Goal: Task Accomplishment & Management: Complete application form

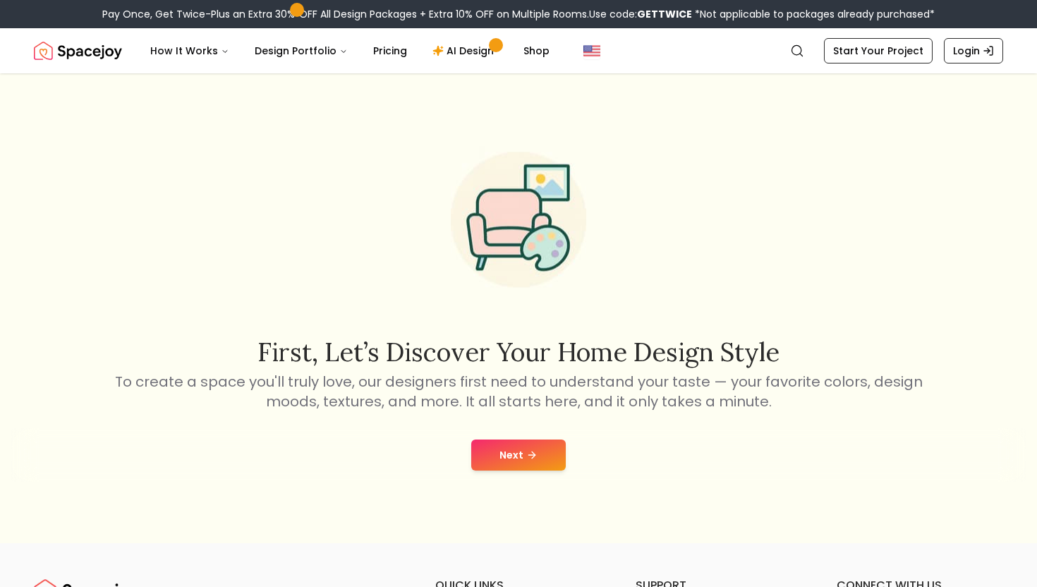
click at [505, 453] on button "Next" at bounding box center [518, 454] width 95 height 31
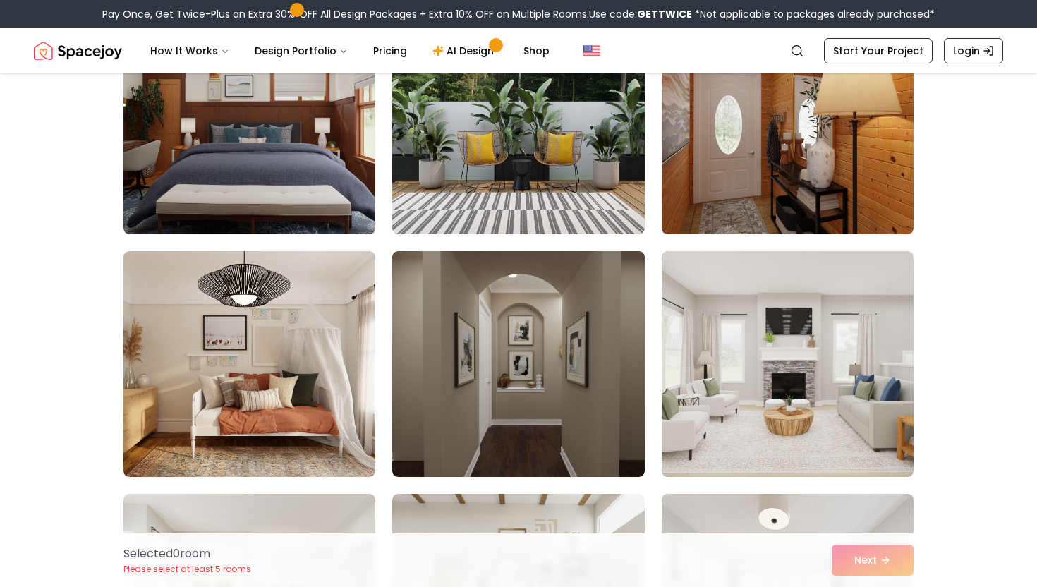
scroll to position [1885, 0]
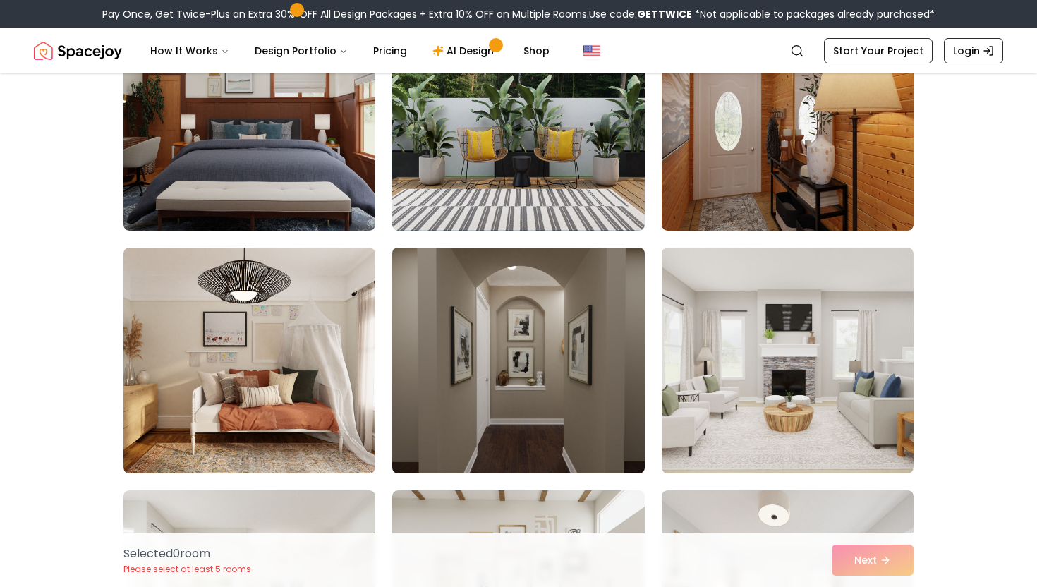
click at [524, 382] on img at bounding box center [518, 360] width 264 height 237
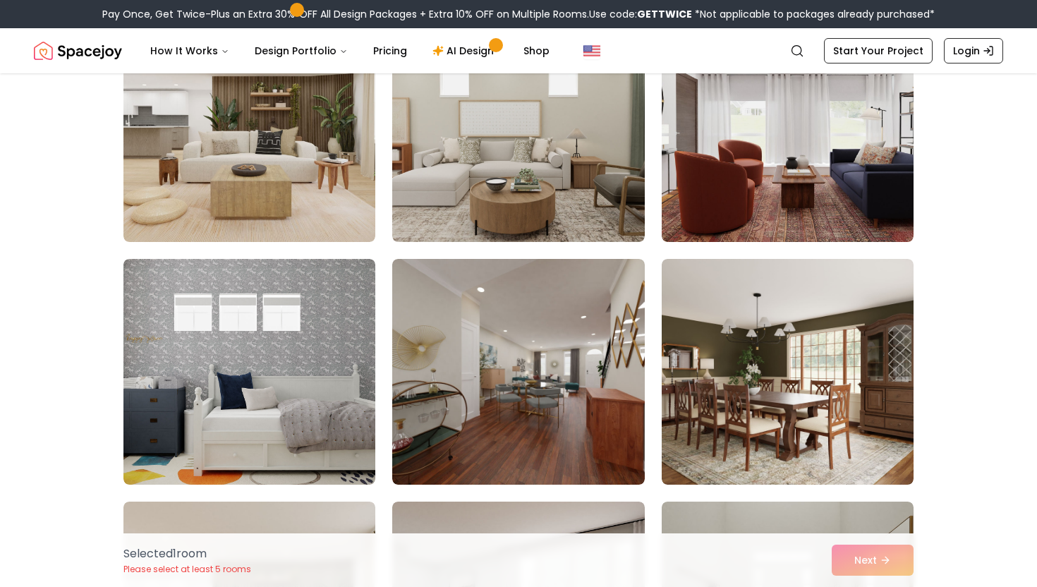
scroll to position [4847, 0]
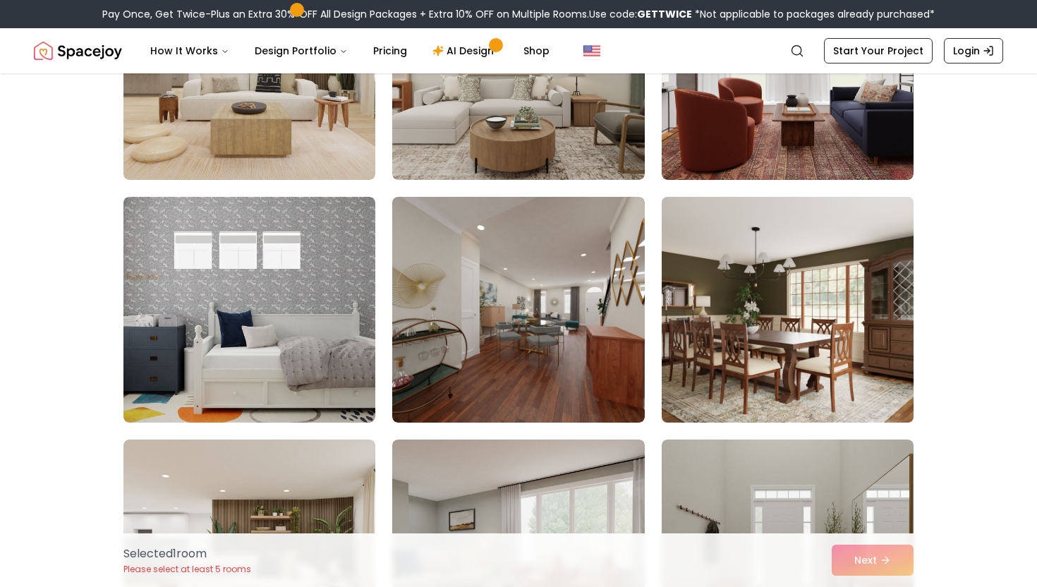
click at [736, 317] on img at bounding box center [787, 309] width 264 height 237
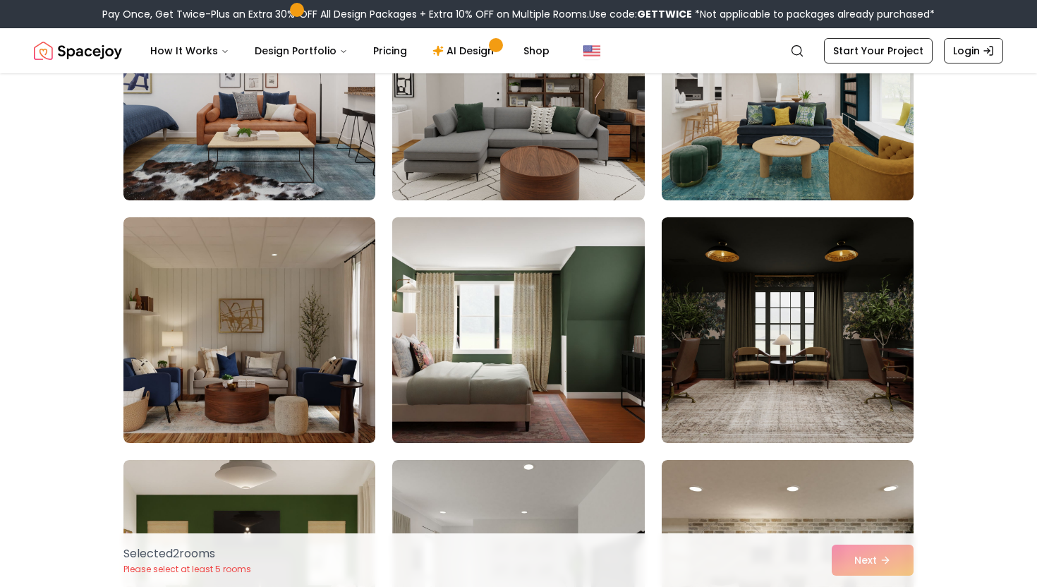
scroll to position [5798, 0]
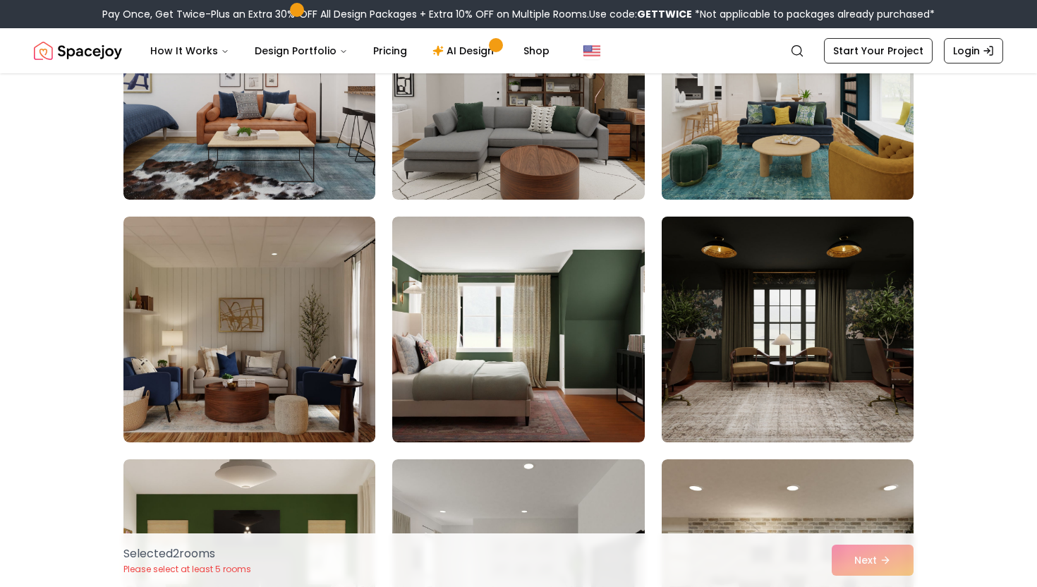
click at [804, 352] on img at bounding box center [787, 329] width 264 height 237
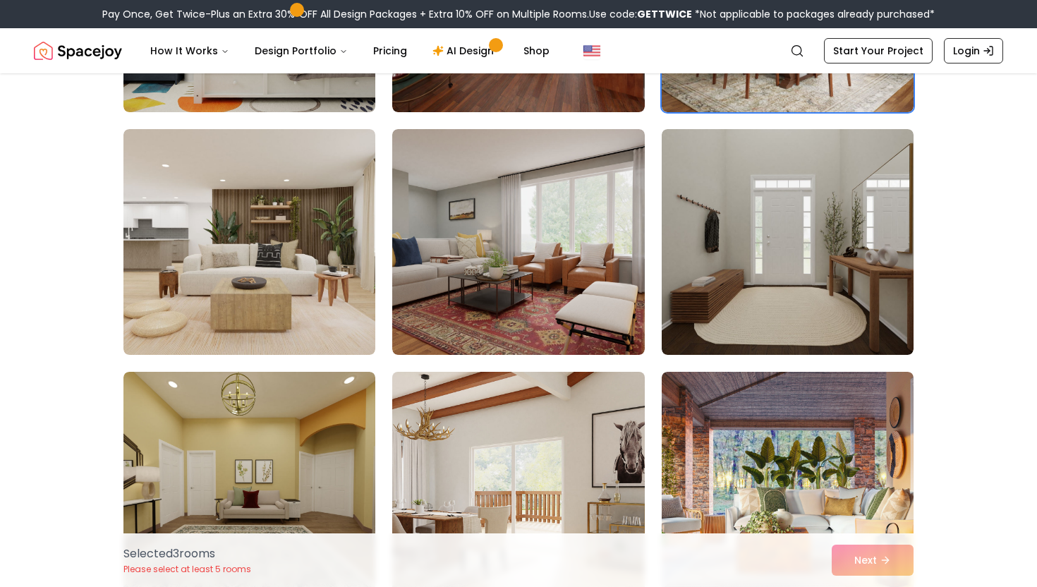
scroll to position [5156, 0]
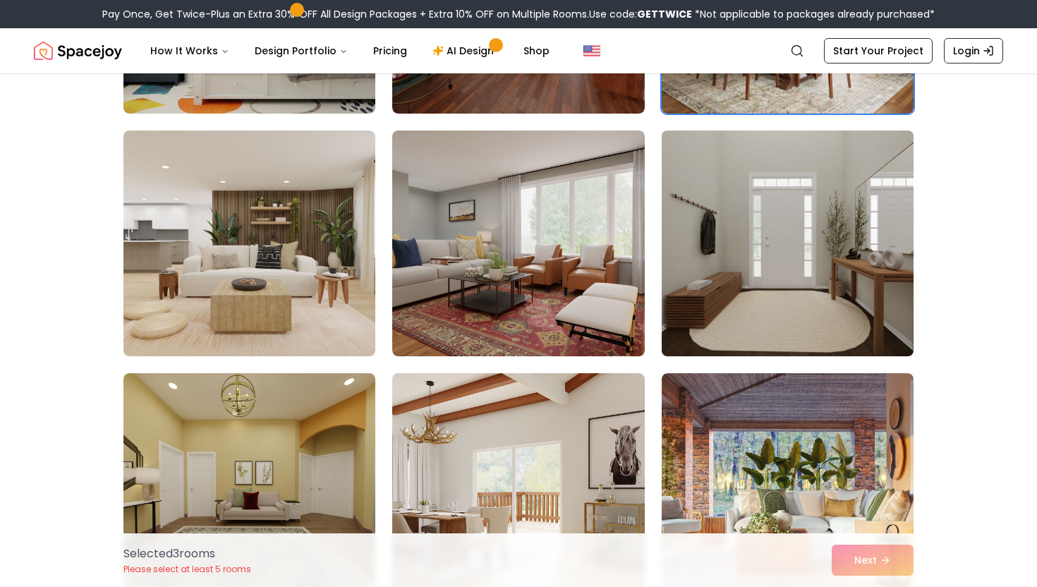
click at [863, 276] on img at bounding box center [787, 243] width 264 height 237
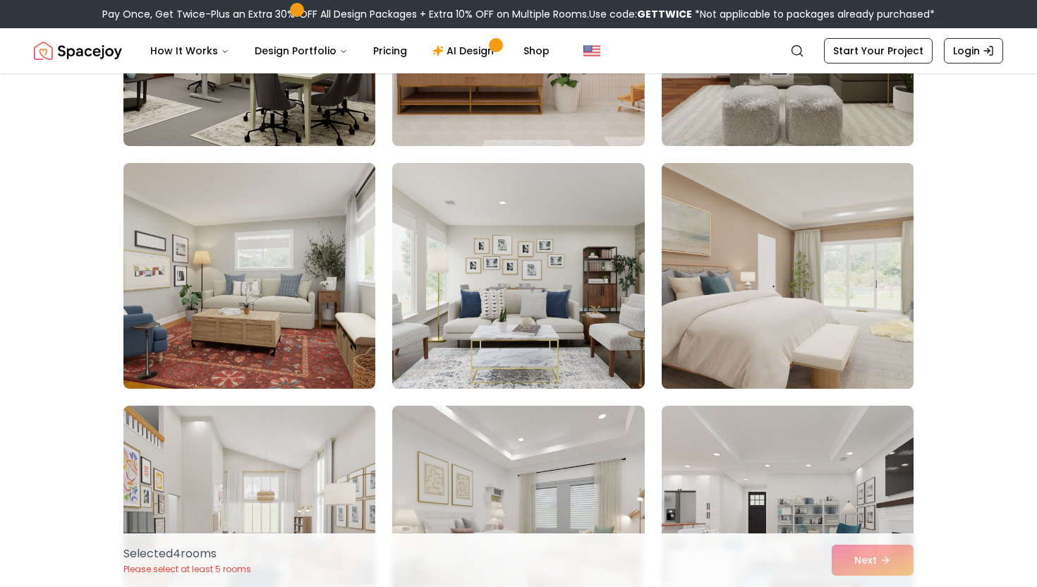
scroll to position [3902, 0]
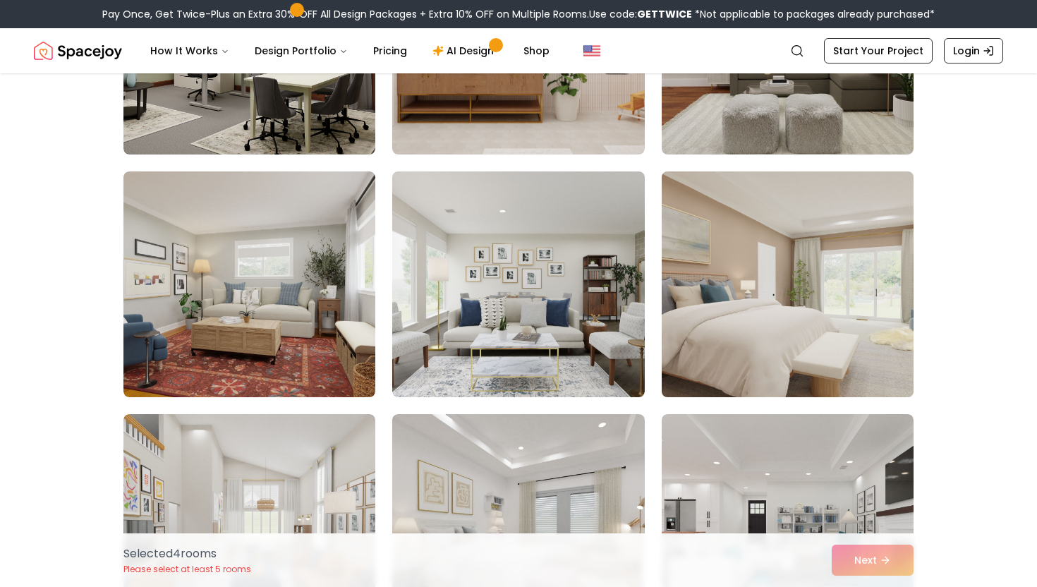
click at [721, 361] on img at bounding box center [787, 284] width 264 height 237
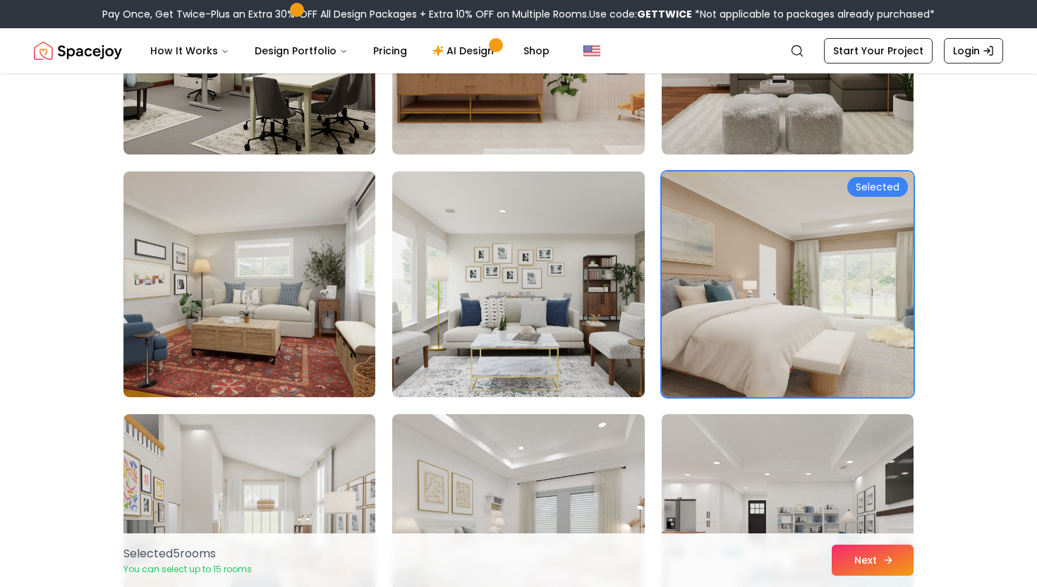
click at [858, 556] on button "Next" at bounding box center [872, 559] width 82 height 31
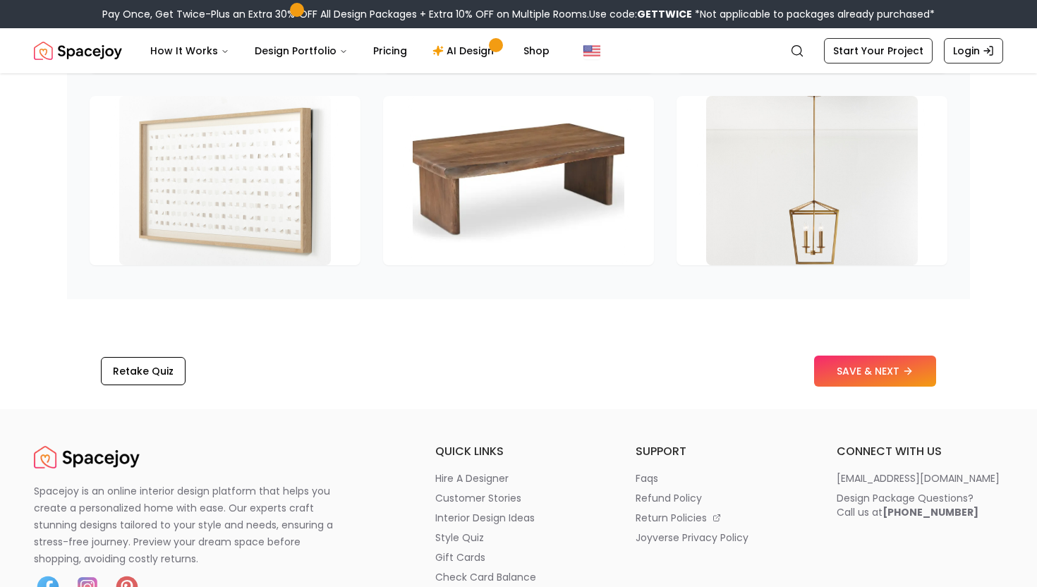
scroll to position [2162, 0]
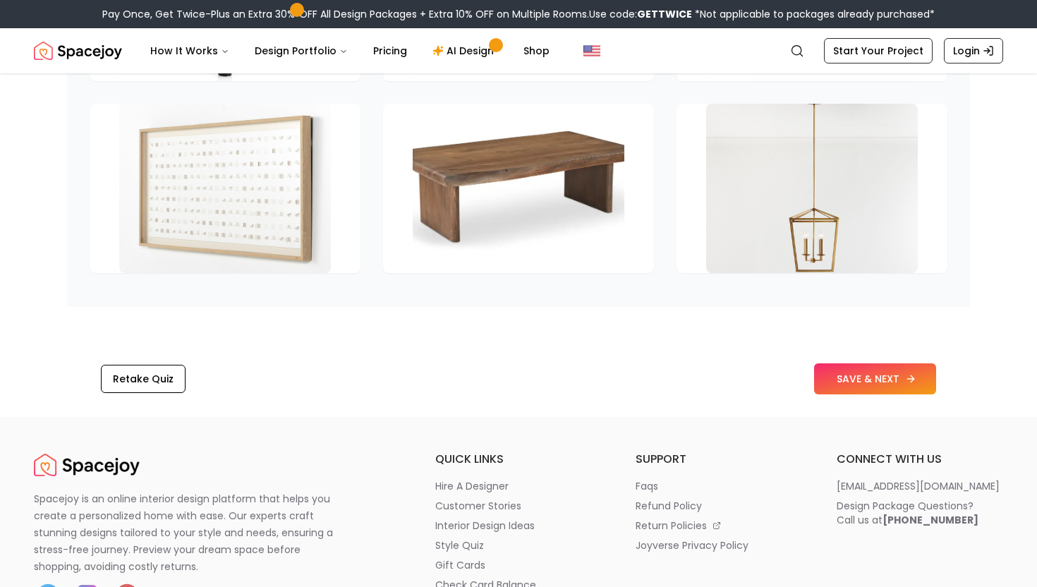
click at [872, 387] on button "SAVE & NEXT" at bounding box center [875, 378] width 122 height 31
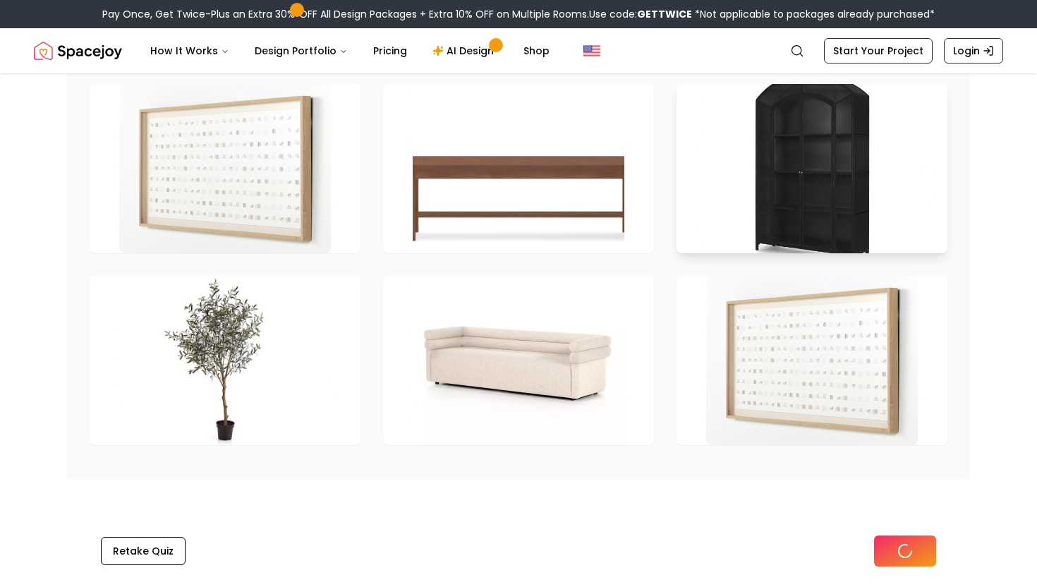
scroll to position [1989, 0]
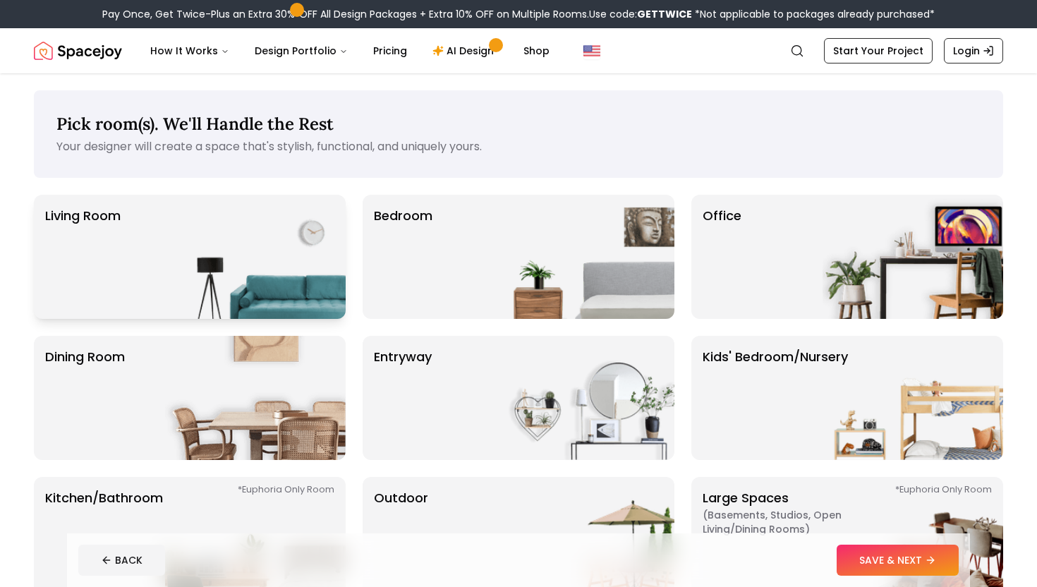
click at [285, 264] on img at bounding box center [255, 257] width 181 height 124
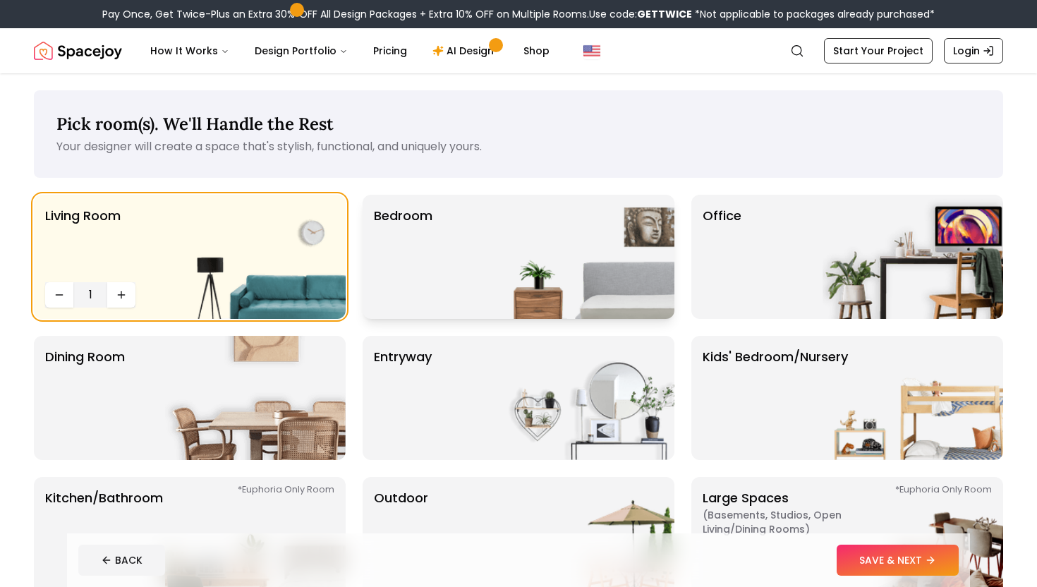
click at [462, 250] on div "Bedroom" at bounding box center [518, 257] width 312 height 124
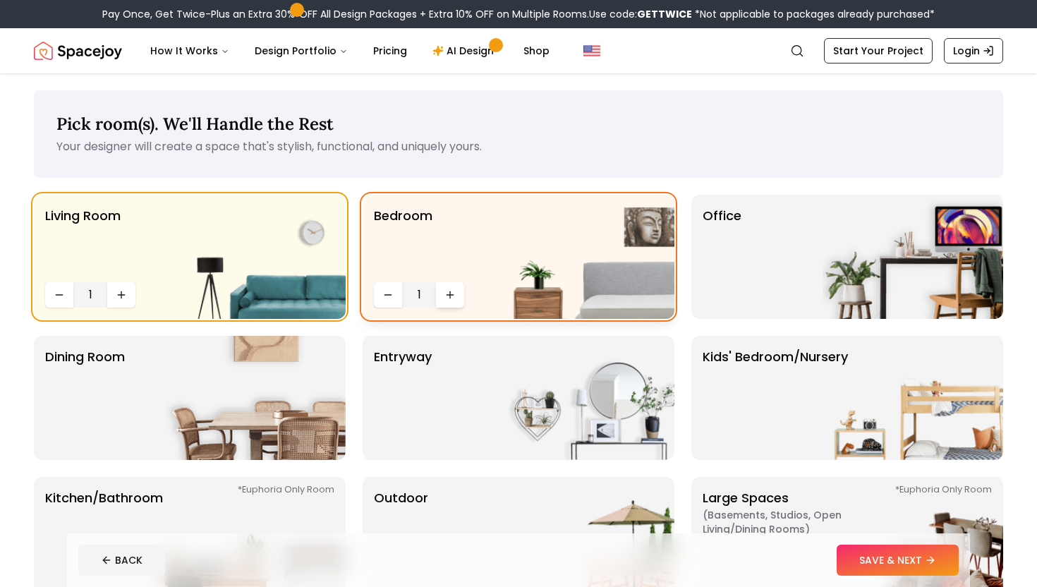
click at [451, 300] on button "Increase quantity" at bounding box center [450, 294] width 28 height 25
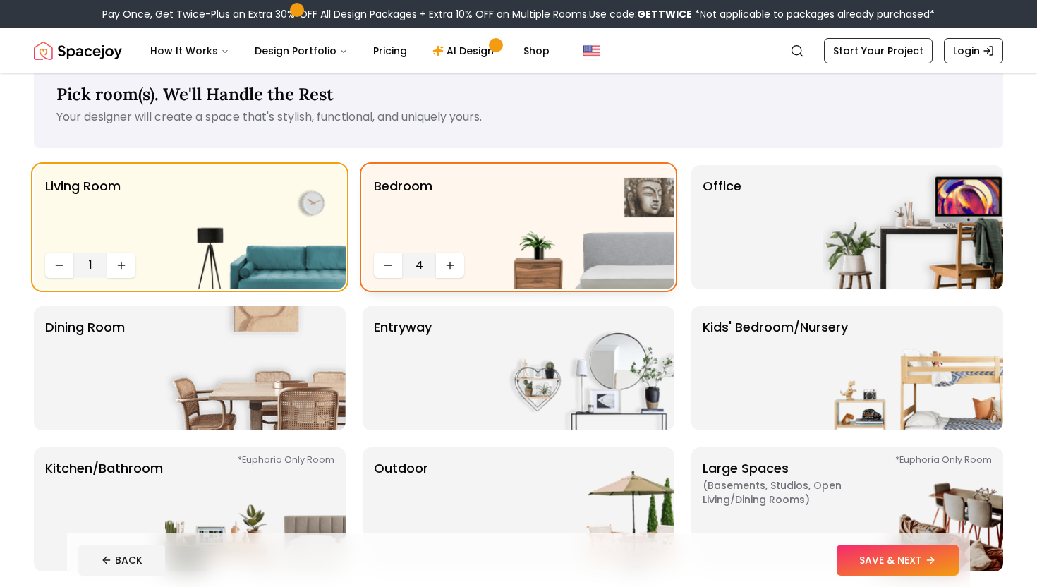
scroll to position [32, 0]
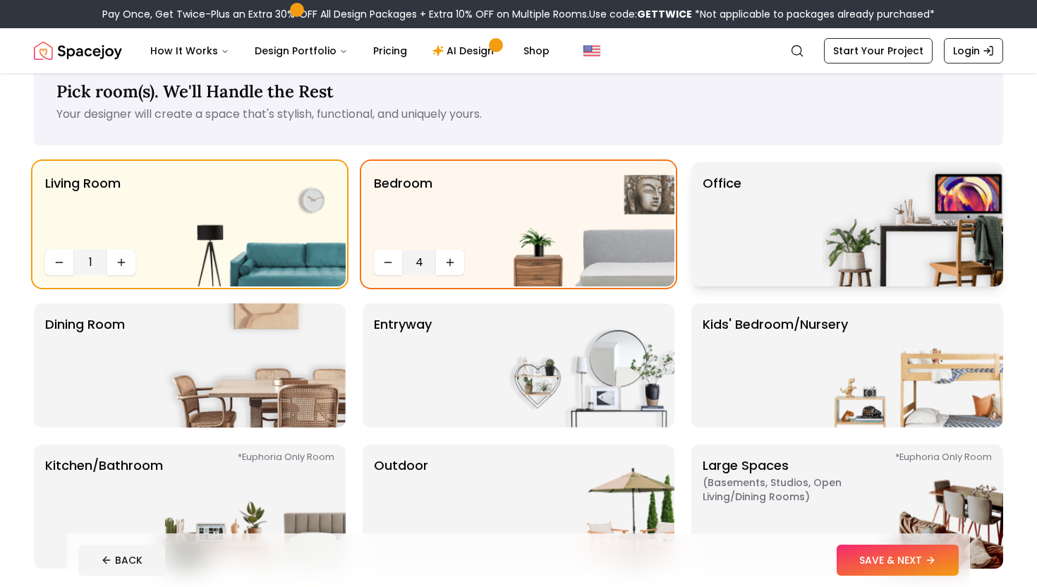
click at [805, 236] on div "Office" at bounding box center [847, 224] width 312 height 124
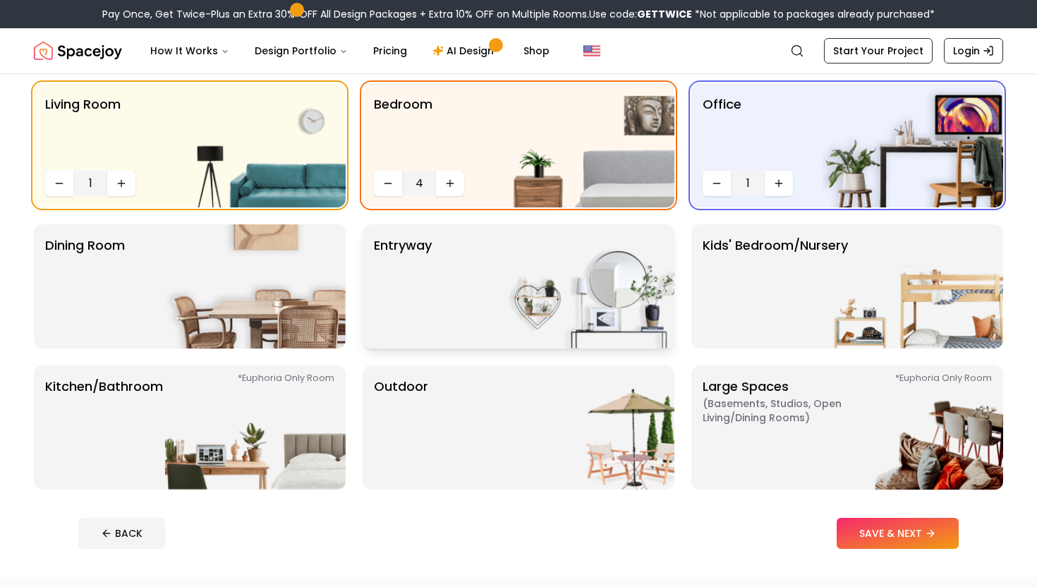
scroll to position [114, 0]
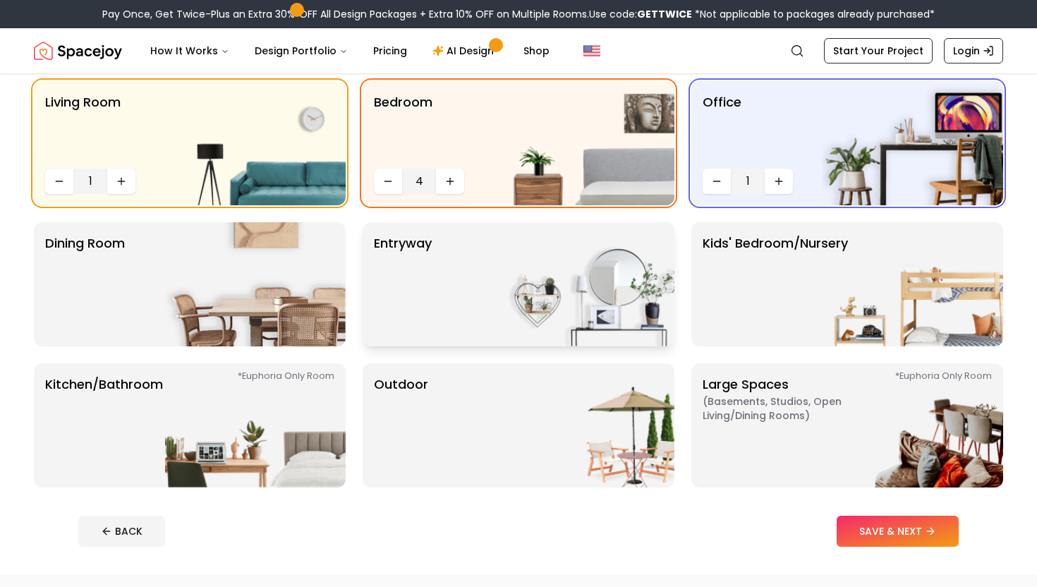
click at [472, 295] on div "entryway" at bounding box center [518, 284] width 312 height 124
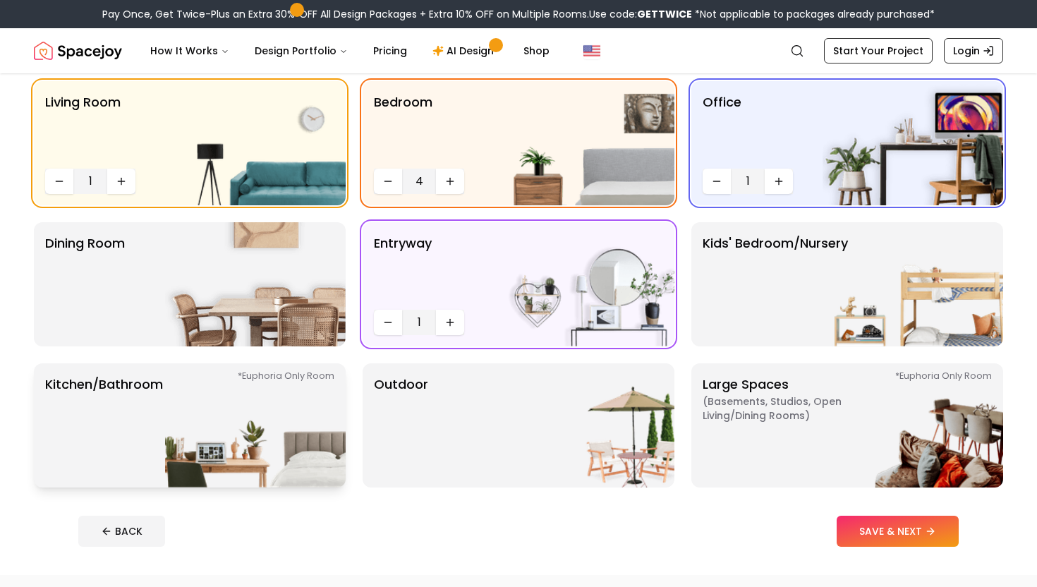
click at [264, 455] on img at bounding box center [255, 425] width 181 height 124
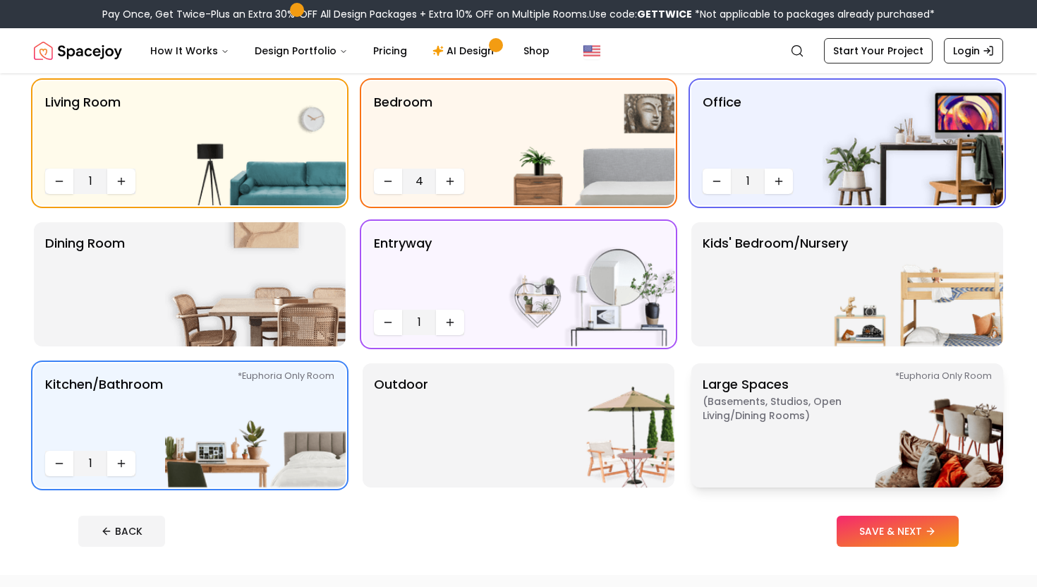
click at [788, 390] on p "Large Spaces ( Basements, Studios, Open living/dining rooms ) *Euphoria Only Ro…" at bounding box center [790, 425] width 176 height 102
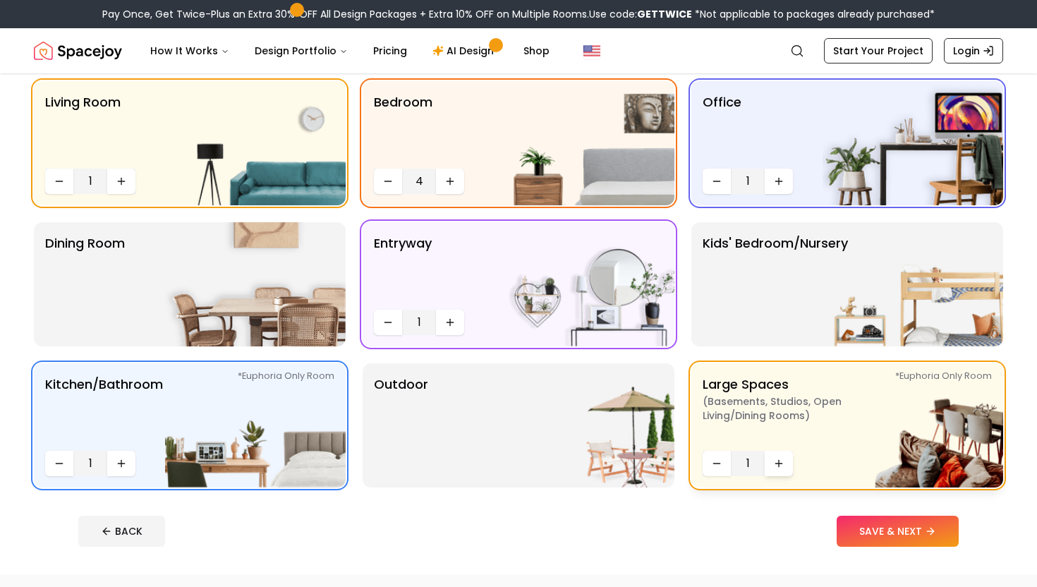
click at [779, 462] on icon "Increase quantity" at bounding box center [779, 463] width 0 height 6
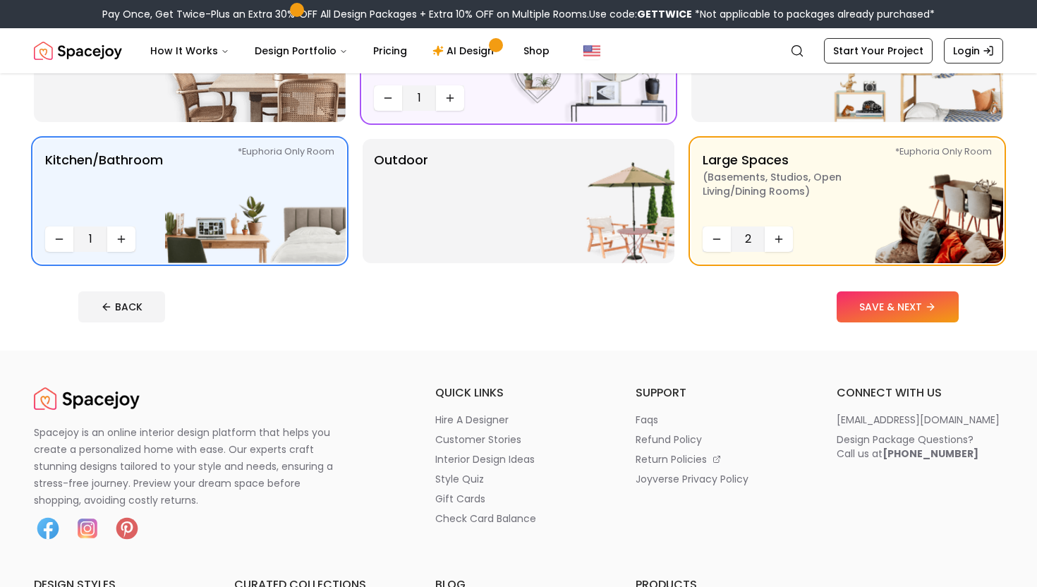
scroll to position [328, 0]
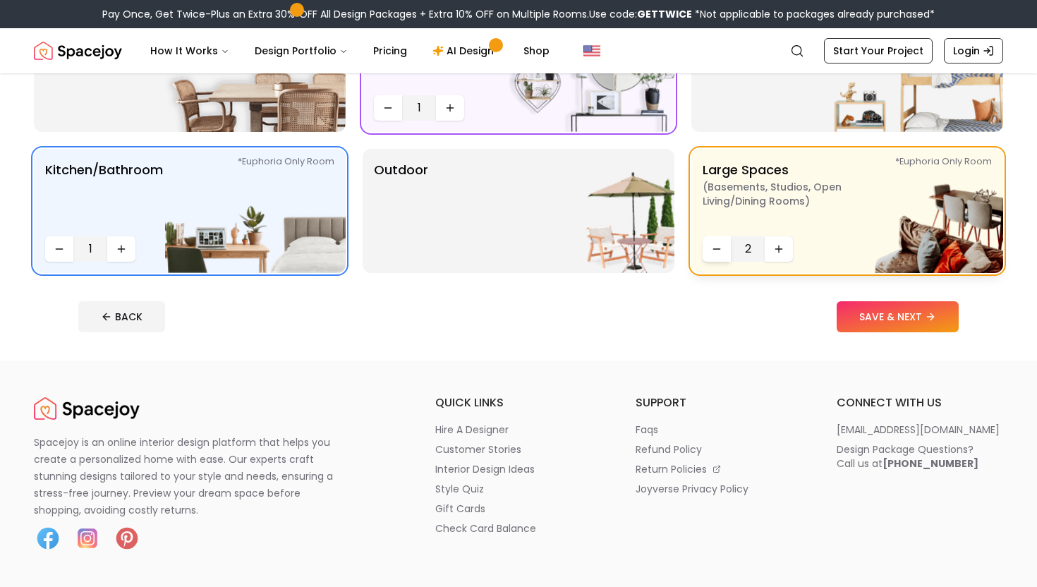
click at [720, 245] on icon "Decrease quantity" at bounding box center [716, 248] width 11 height 11
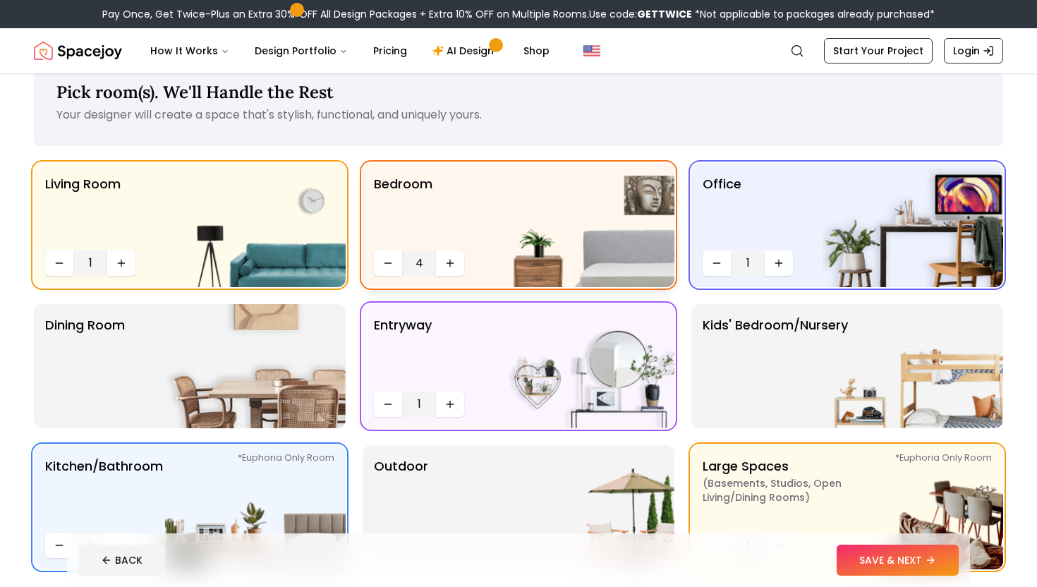
scroll to position [0, 0]
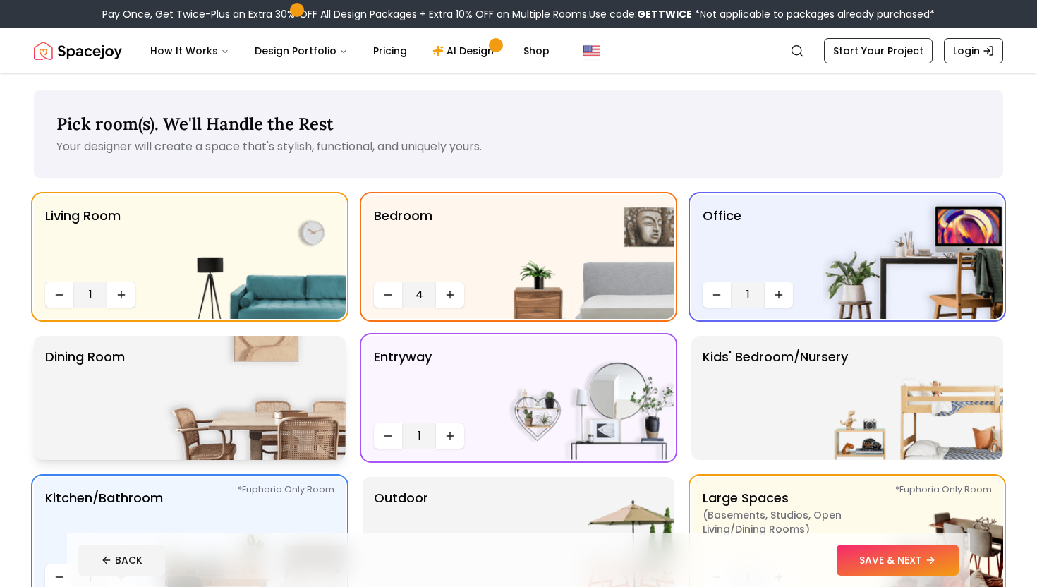
click at [191, 423] on img at bounding box center [255, 398] width 181 height 124
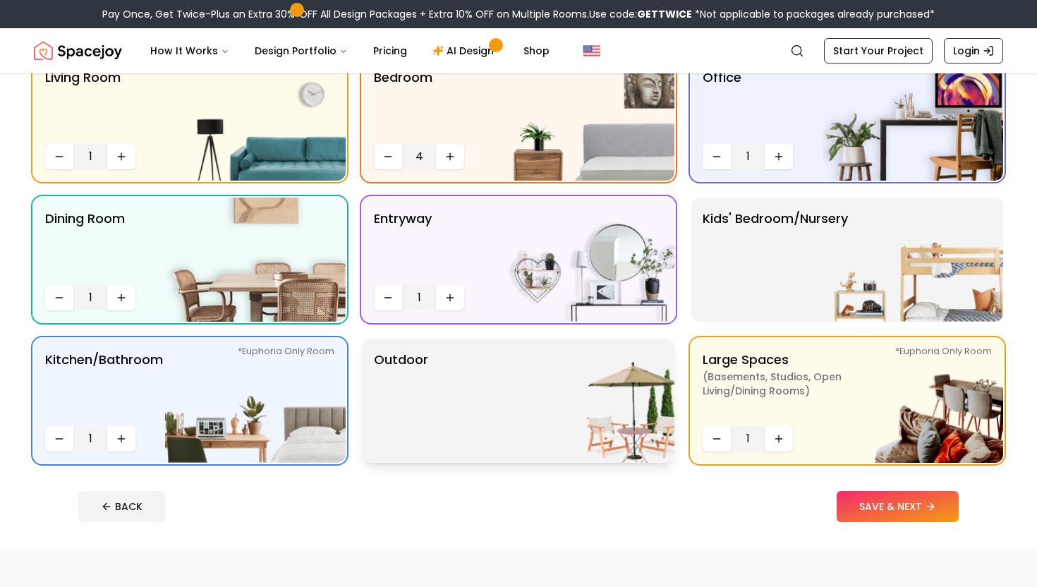
scroll to position [119, 0]
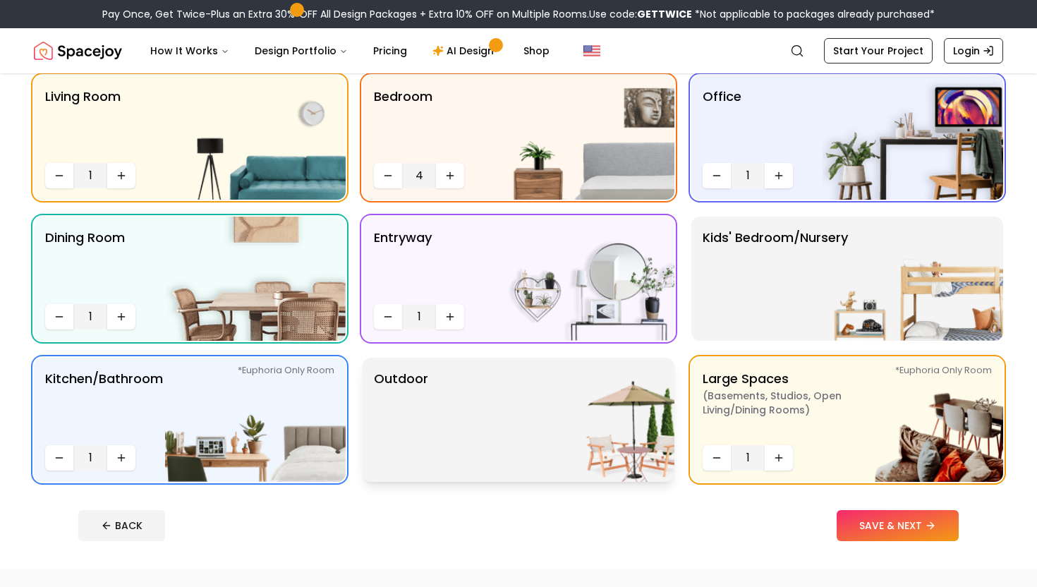
click at [552, 430] on img at bounding box center [584, 420] width 181 height 124
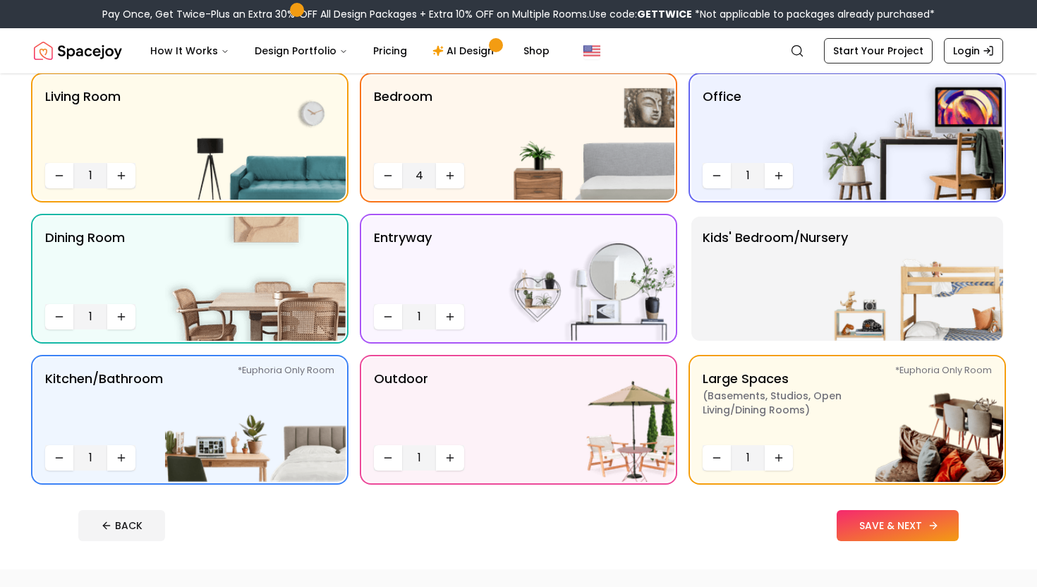
click at [870, 526] on button "SAVE & NEXT" at bounding box center [897, 525] width 122 height 31
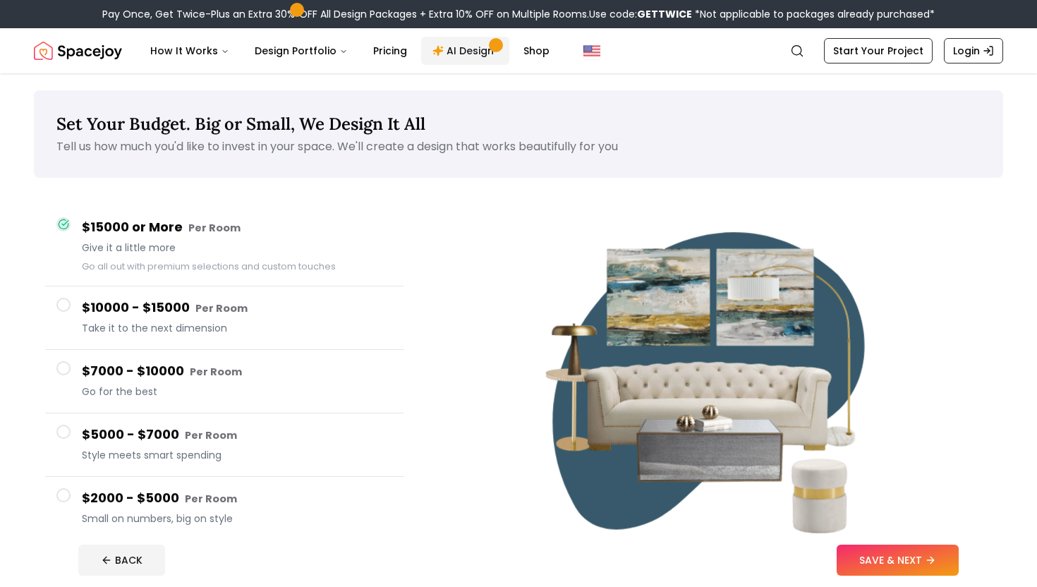
click at [468, 47] on link "AI Design" at bounding box center [465, 51] width 88 height 28
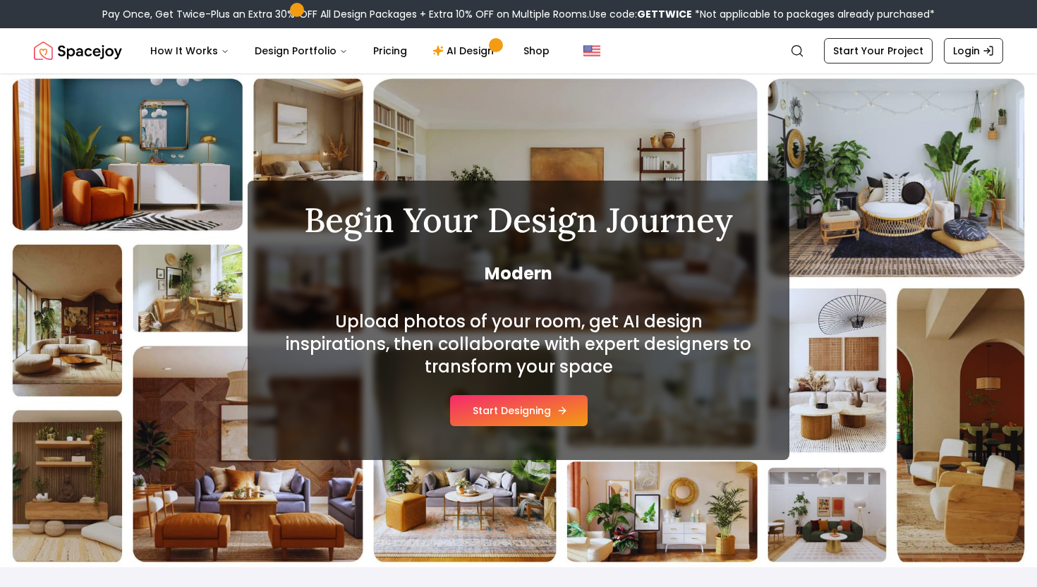
click at [516, 420] on button "Start Designing" at bounding box center [519, 410] width 138 height 31
